Goal: Information Seeking & Learning: Learn about a topic

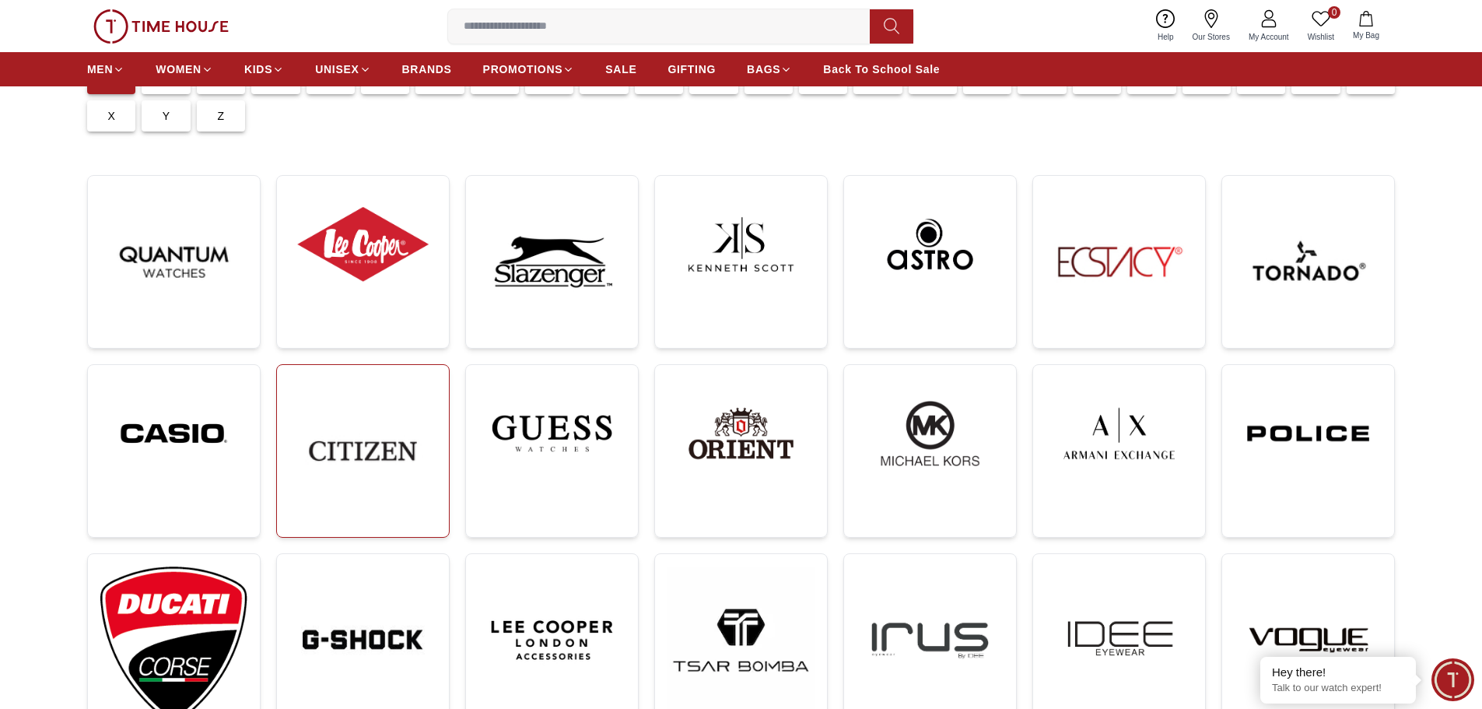
scroll to position [389, 0]
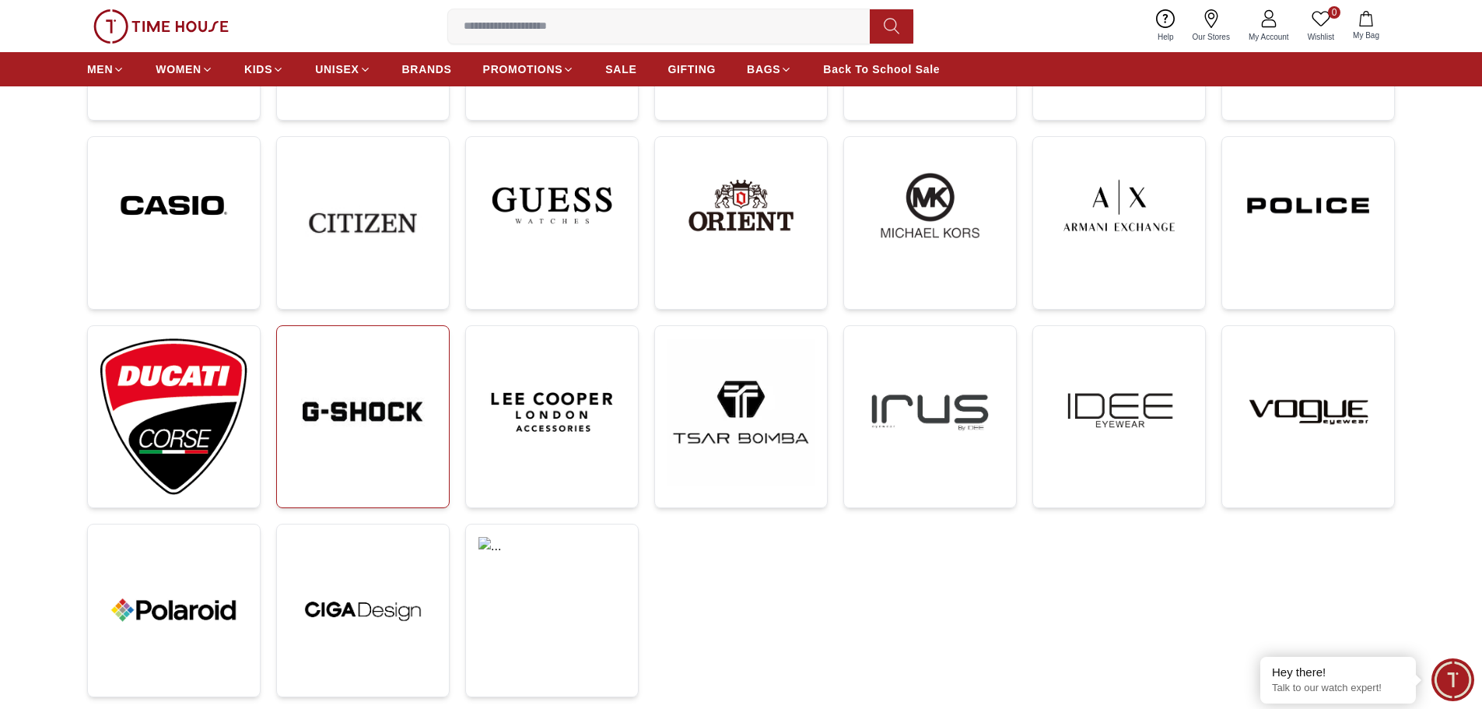
click at [380, 446] on img at bounding box center [362, 411] width 147 height 147
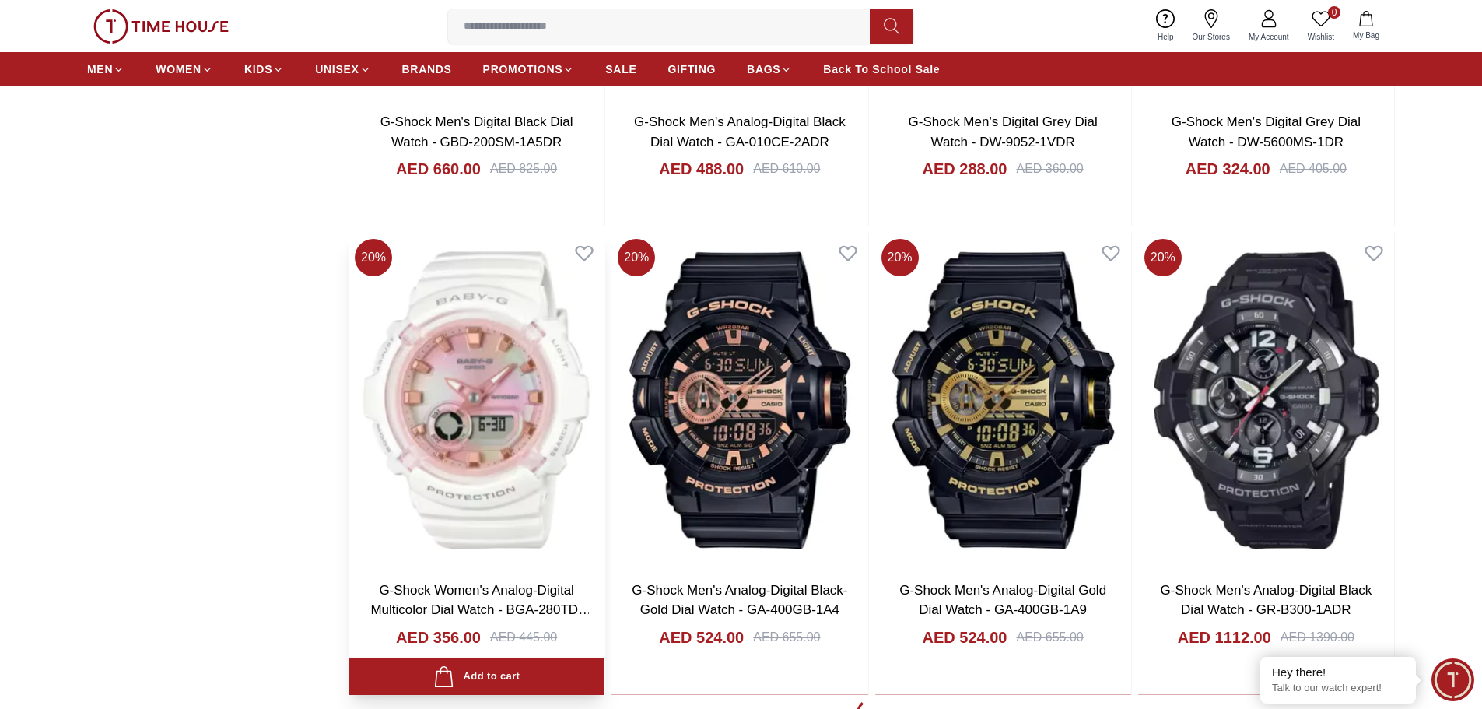
scroll to position [2644, 0]
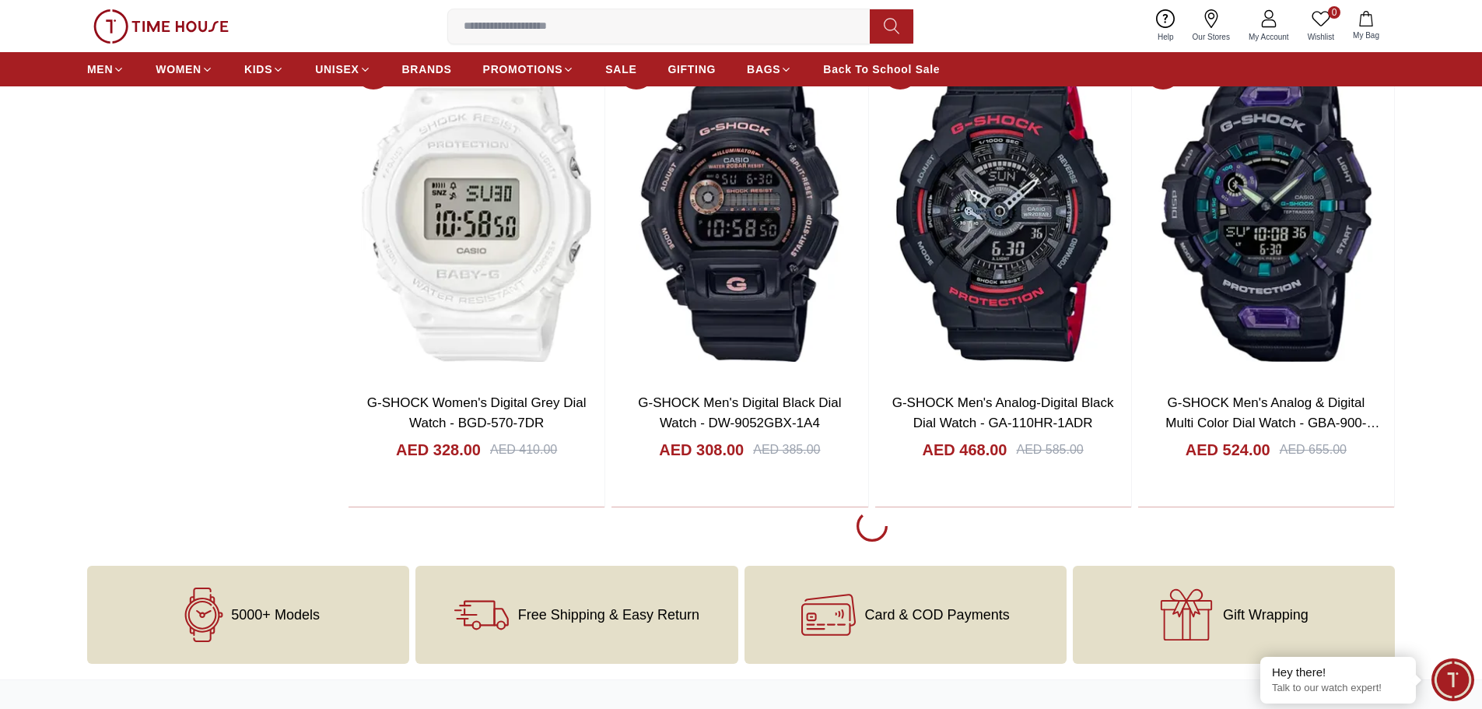
scroll to position [7622, 0]
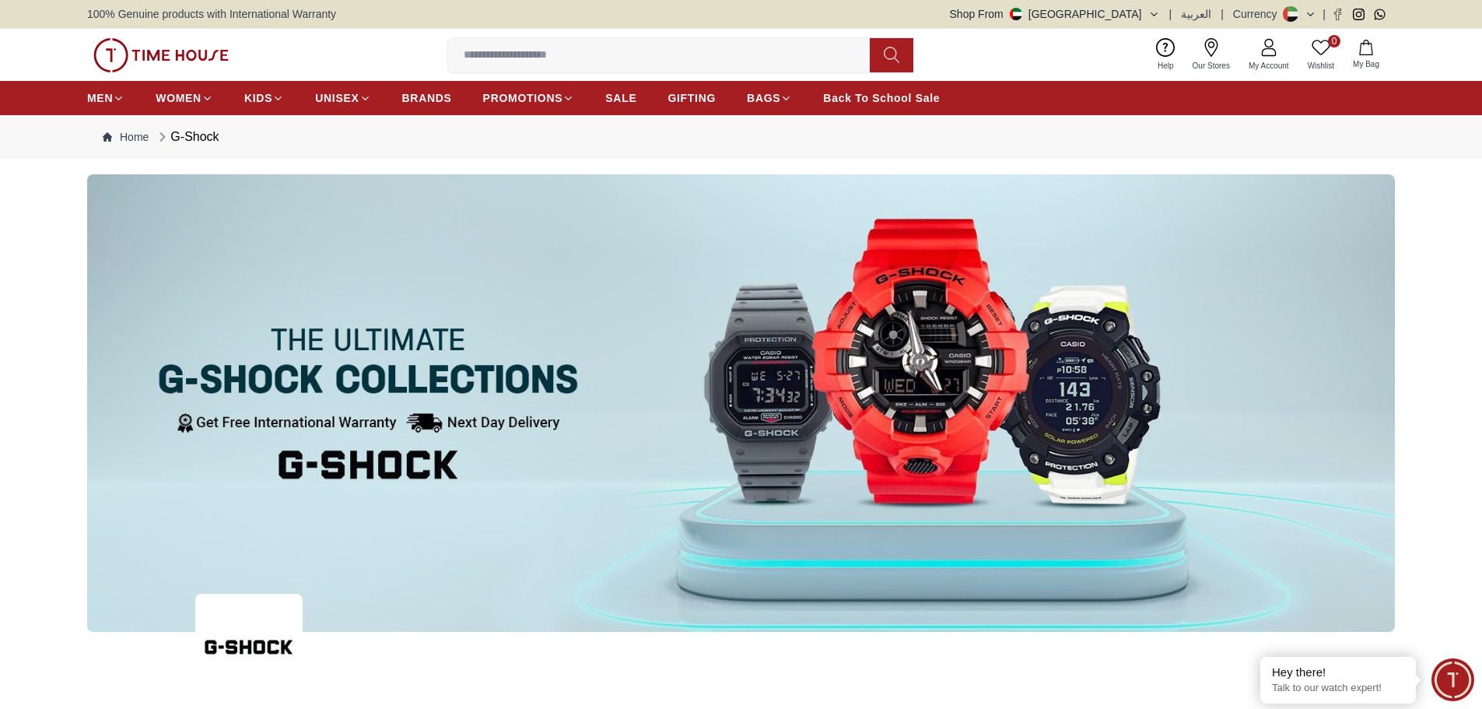
click at [1135, 14] on button "Shop From [GEOGRAPHIC_DATA]" at bounding box center [1055, 14] width 210 height 16
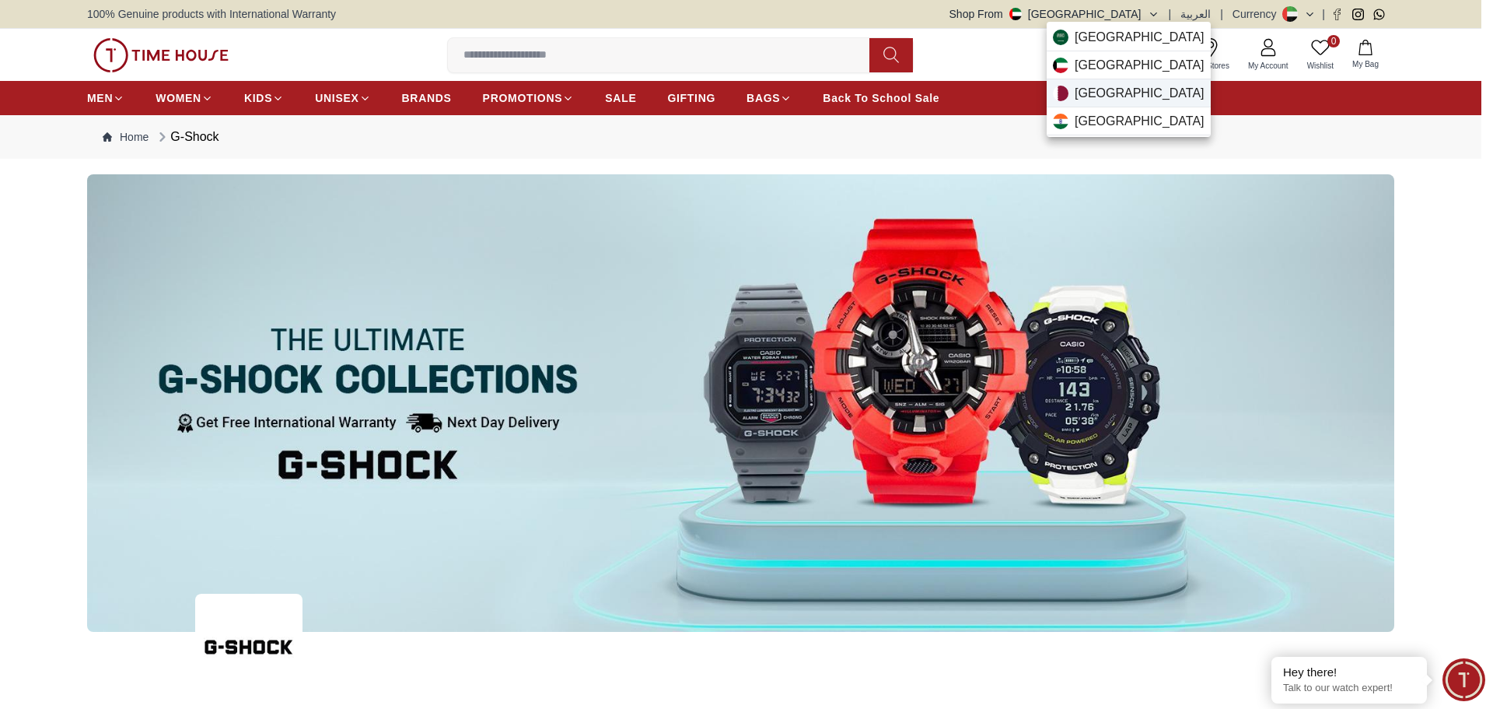
click at [1096, 84] on span "[GEOGRAPHIC_DATA]" at bounding box center [1140, 93] width 130 height 19
